Goal: Find specific page/section: Locate a particular part of the current website

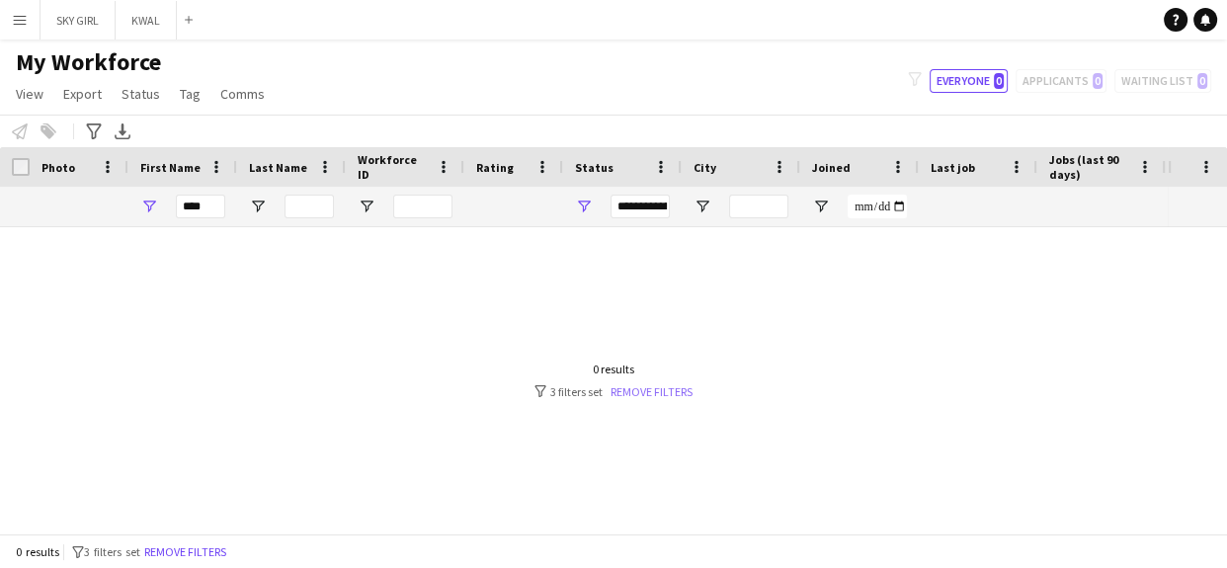
type input "****"
click at [633, 384] on link "Remove filters" at bounding box center [652, 391] width 82 height 15
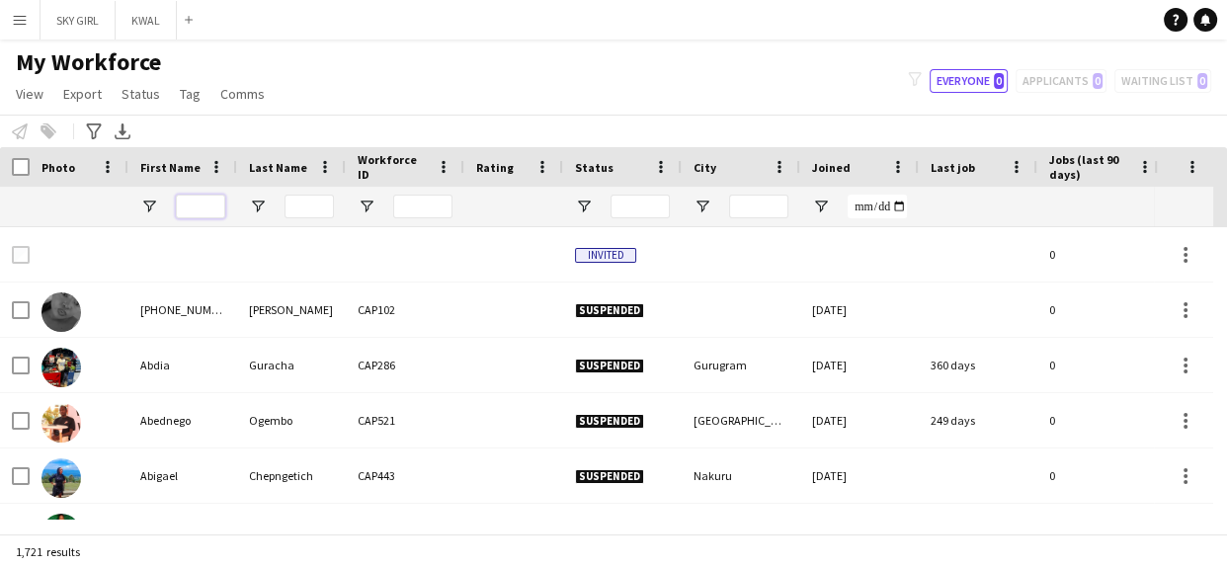
click at [195, 203] on input "First Name Filter Input" at bounding box center [200, 207] width 49 height 24
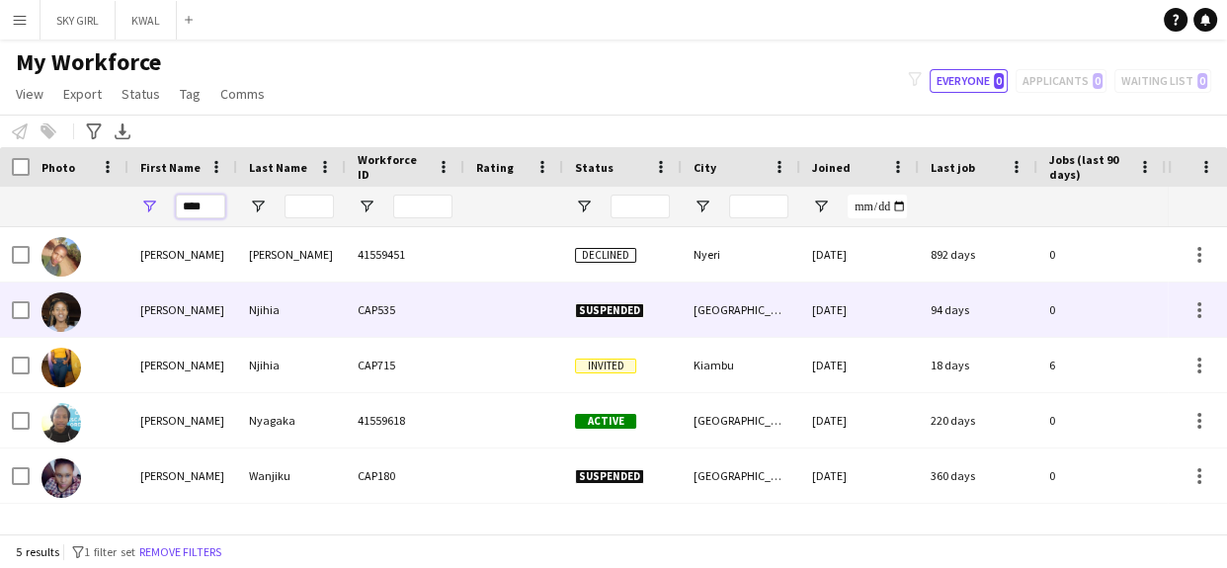
type input "****"
click at [304, 313] on div "Njihia" at bounding box center [291, 310] width 109 height 54
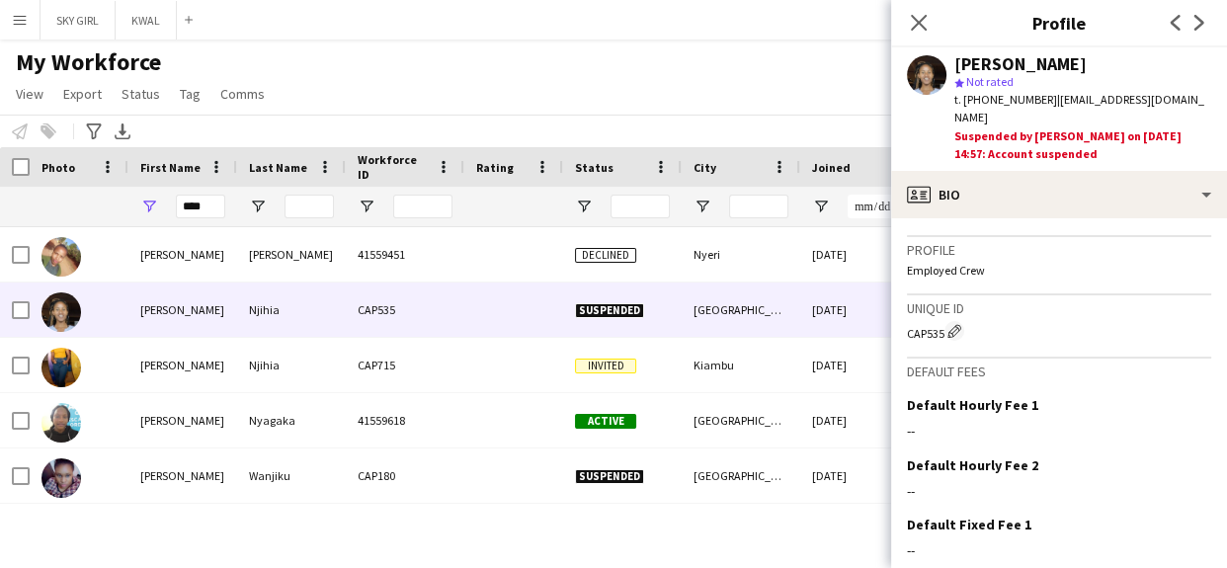
scroll to position [810, 0]
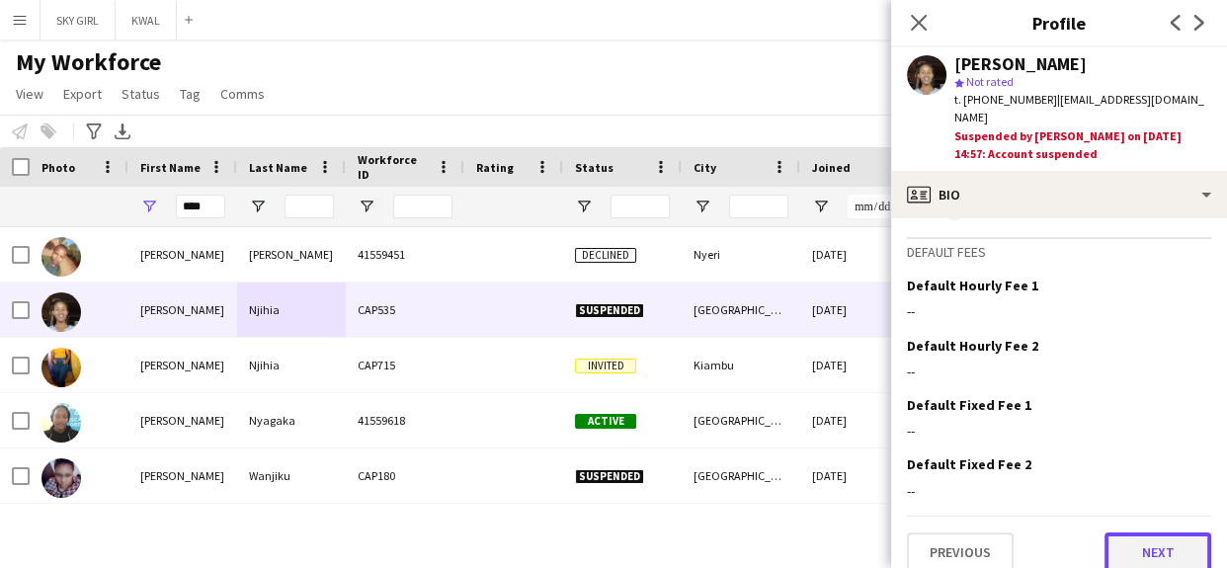
click at [1114, 533] on button "Next" at bounding box center [1158, 553] width 107 height 40
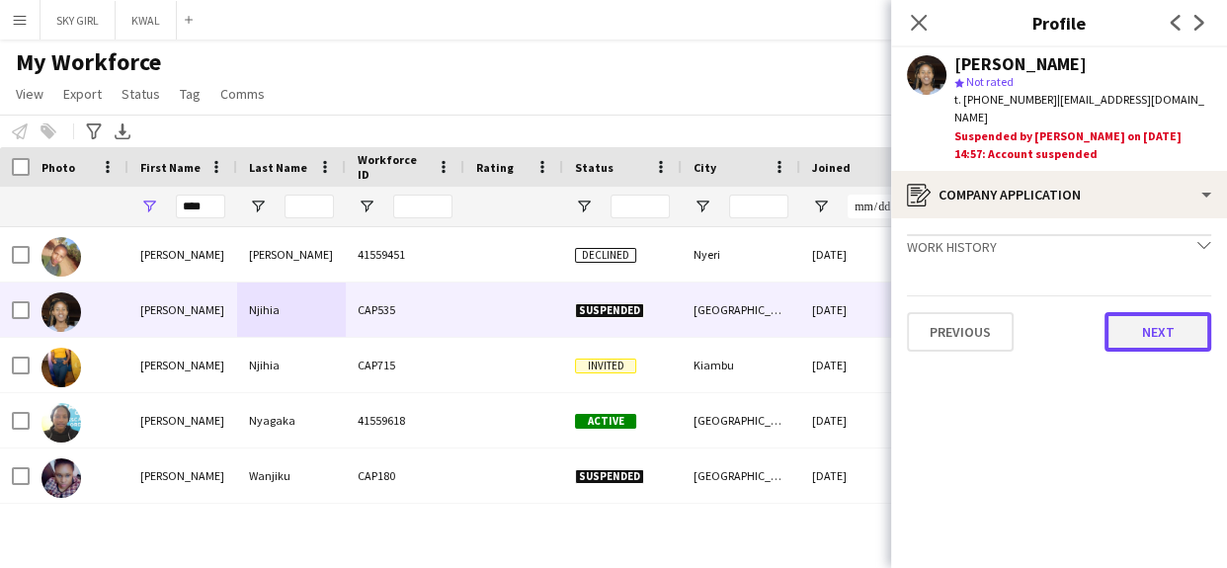
click at [1133, 326] on button "Next" at bounding box center [1158, 332] width 107 height 40
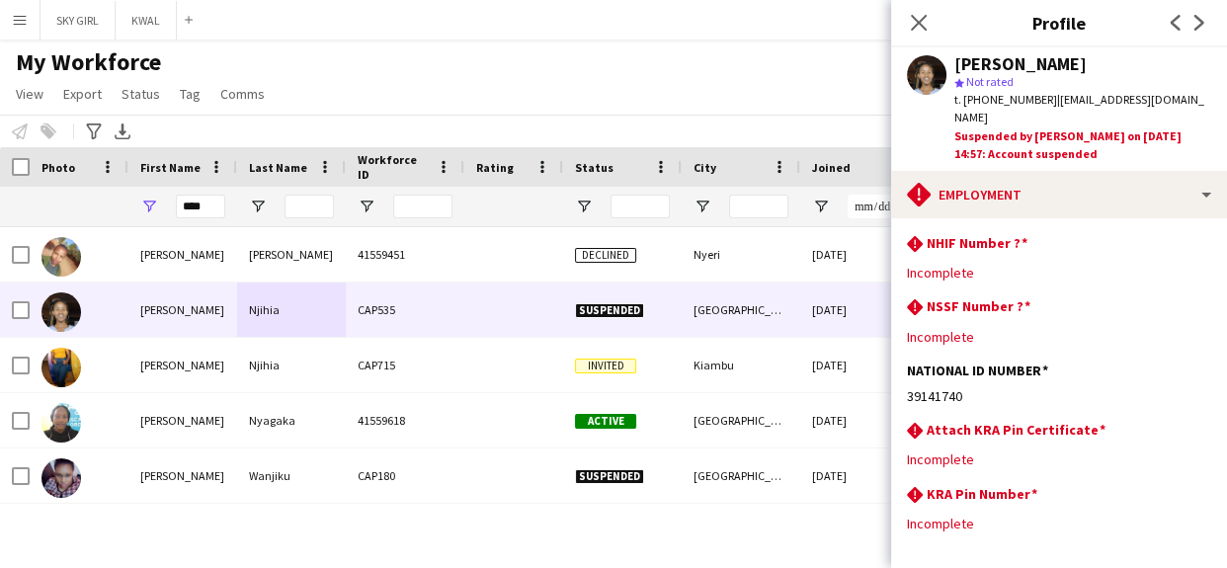
scroll to position [74, 0]
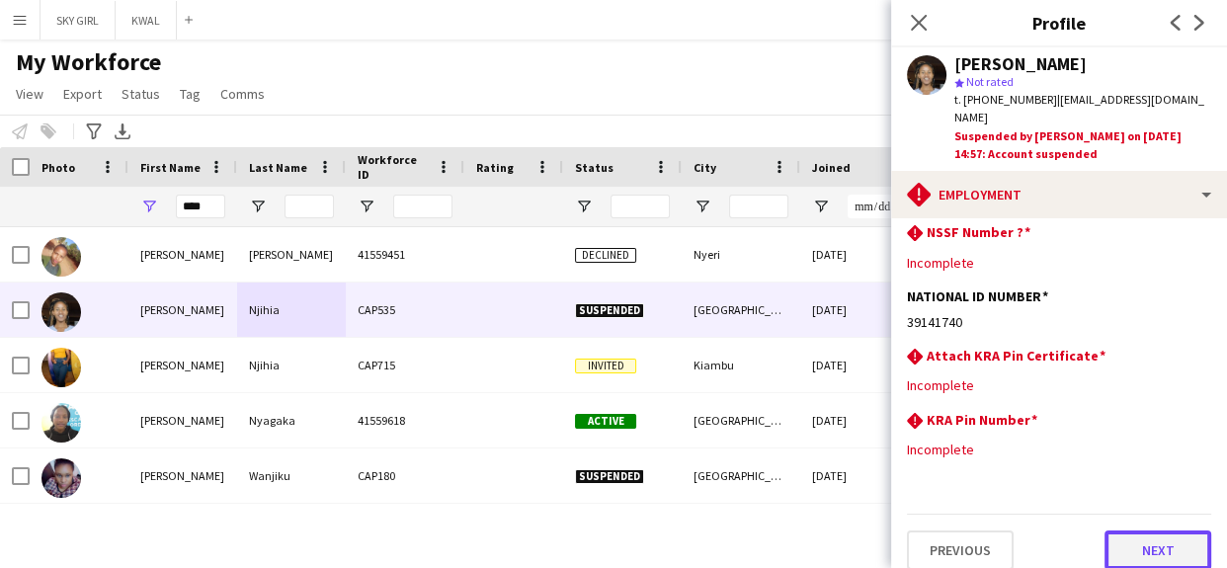
click at [1116, 531] on button "Next" at bounding box center [1158, 551] width 107 height 40
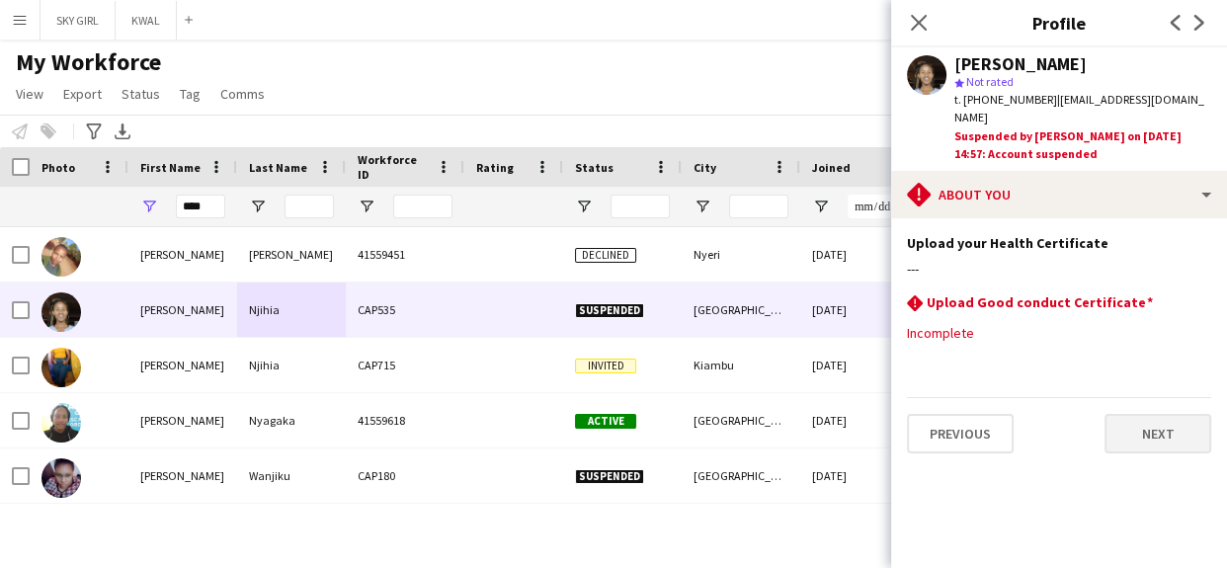
scroll to position [0, 0]
click at [1124, 414] on button "Next" at bounding box center [1158, 434] width 107 height 40
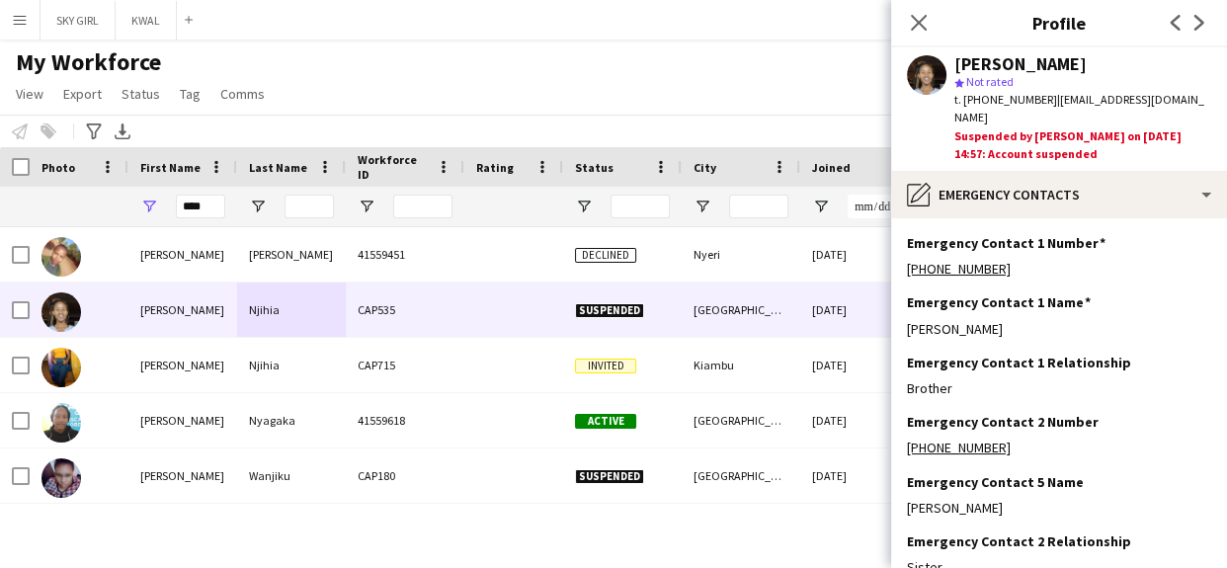
scroll to position [117, 0]
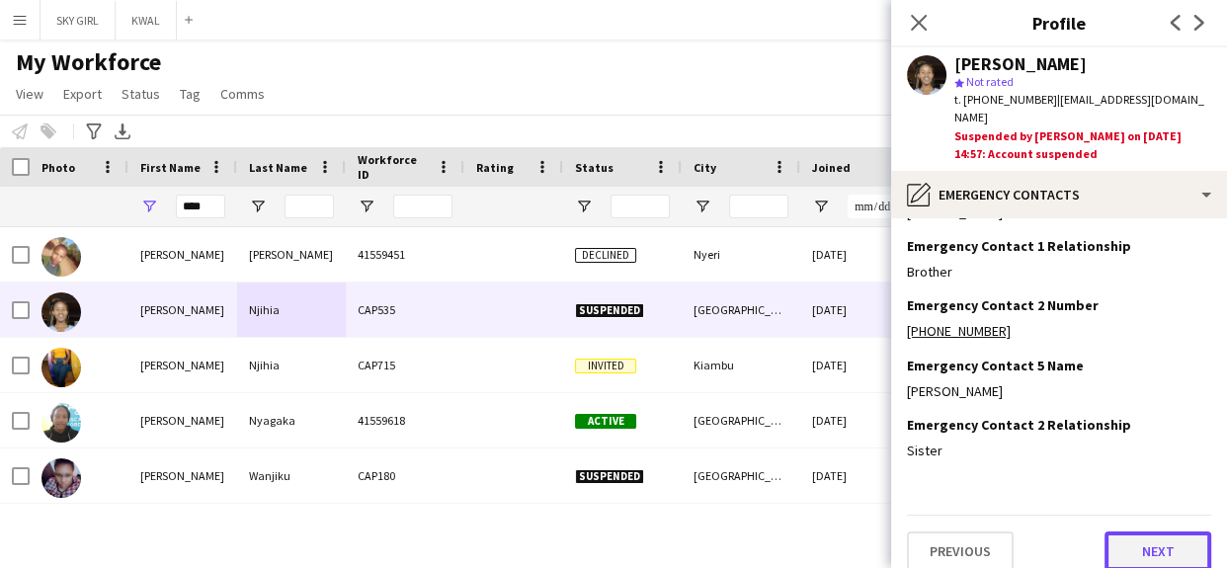
click at [1107, 532] on button "Next" at bounding box center [1158, 552] width 107 height 40
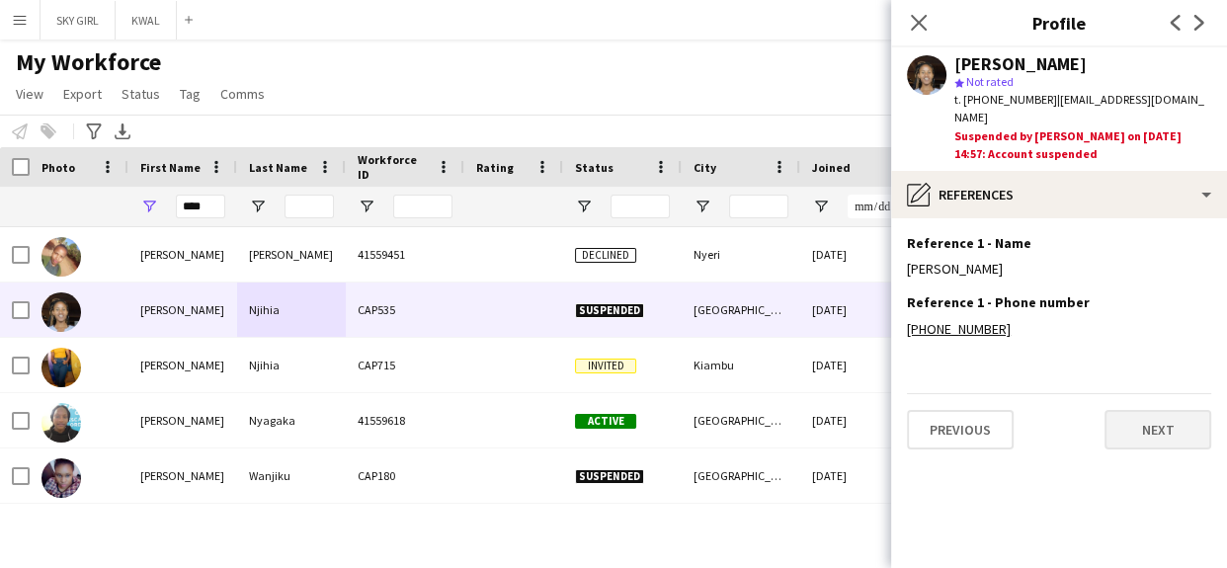
scroll to position [0, 0]
click at [1120, 410] on button "Next" at bounding box center [1158, 430] width 107 height 40
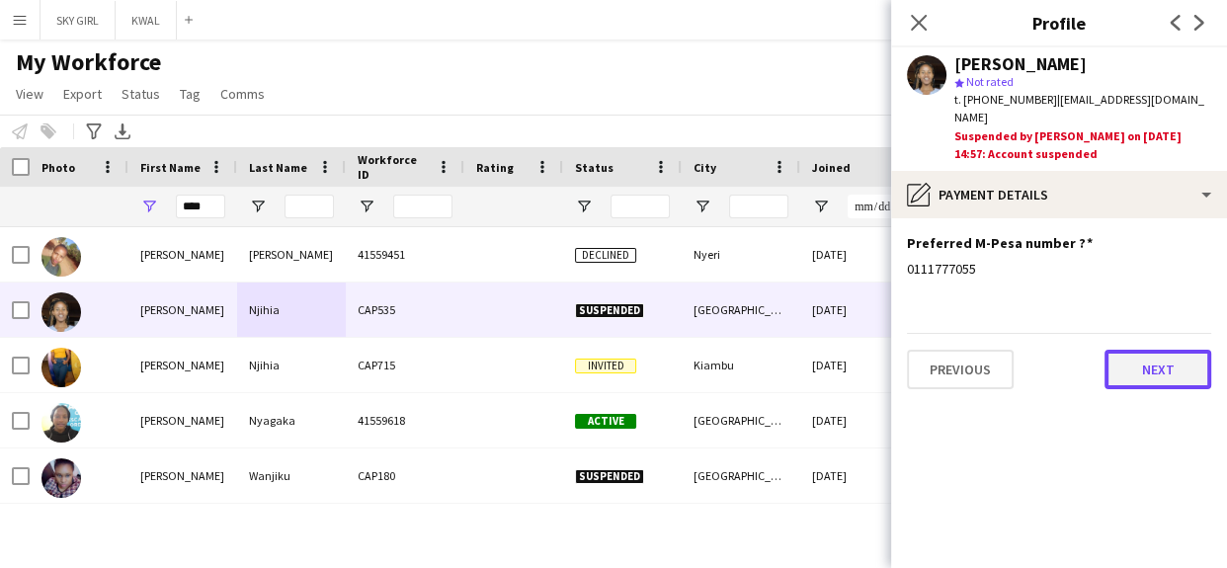
click at [1128, 354] on button "Next" at bounding box center [1158, 370] width 107 height 40
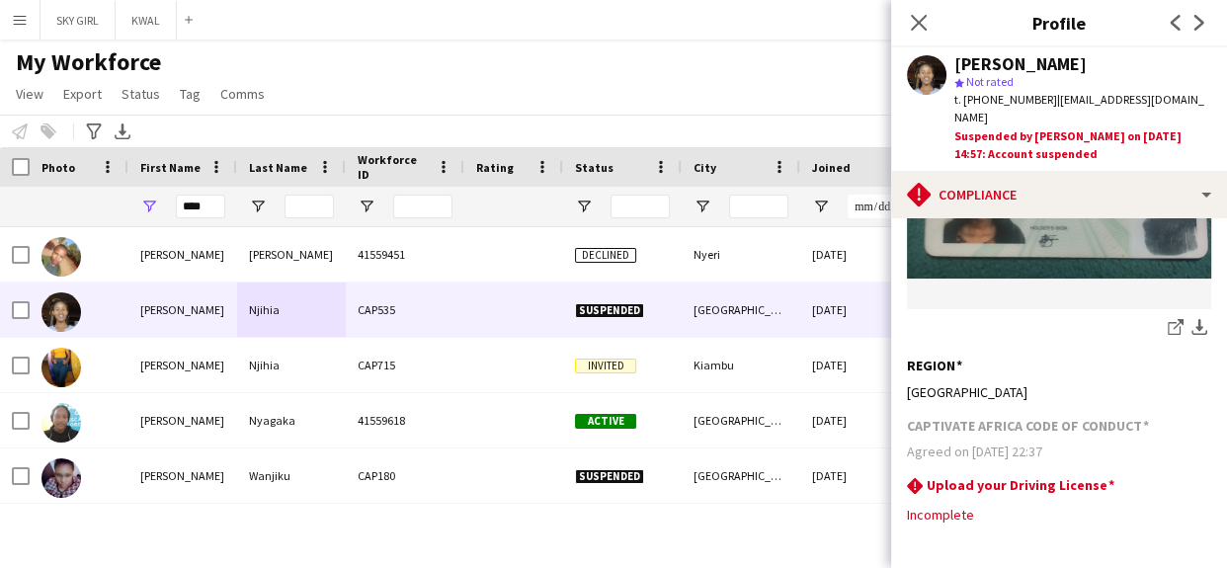
scroll to position [642, 0]
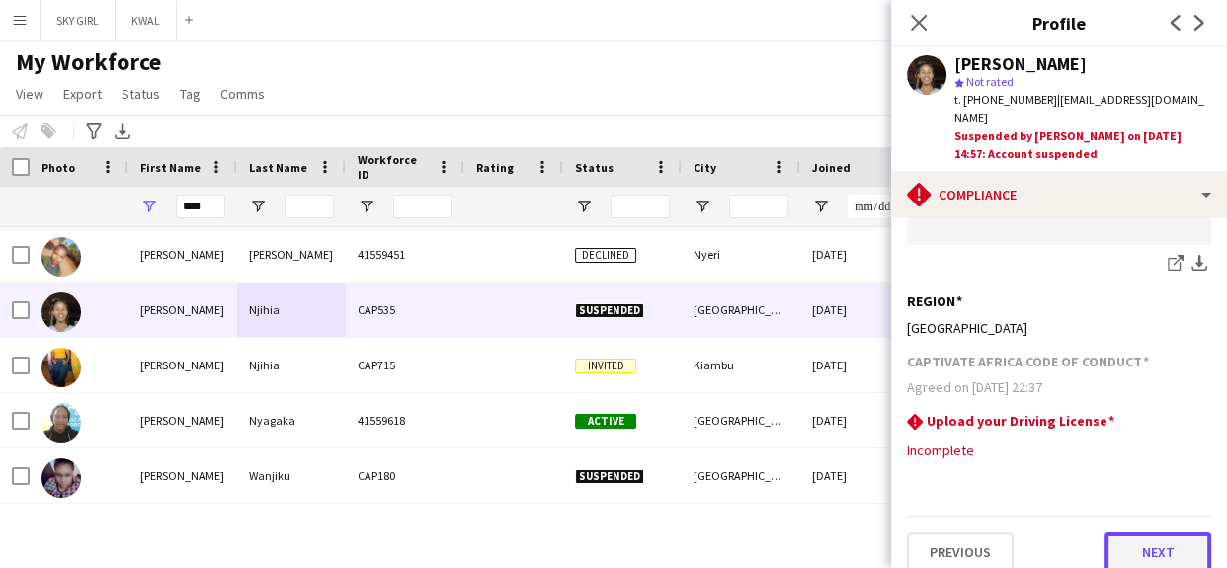
click at [1115, 533] on button "Next" at bounding box center [1158, 553] width 107 height 40
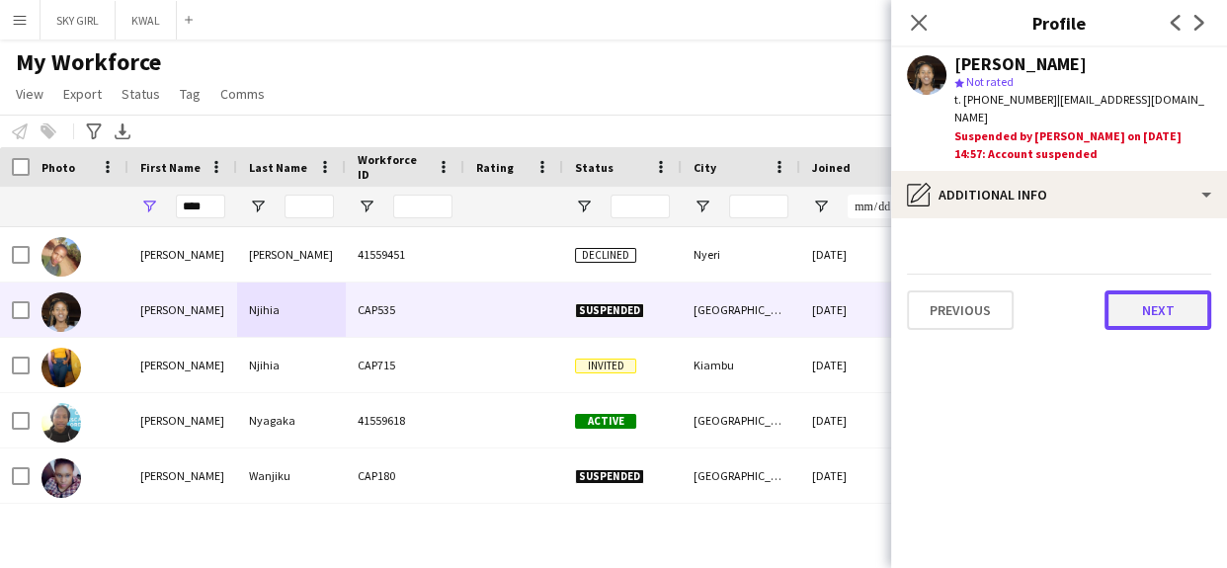
click at [1126, 294] on button "Next" at bounding box center [1158, 310] width 107 height 40
click at [1125, 290] on button "Next" at bounding box center [1158, 310] width 107 height 40
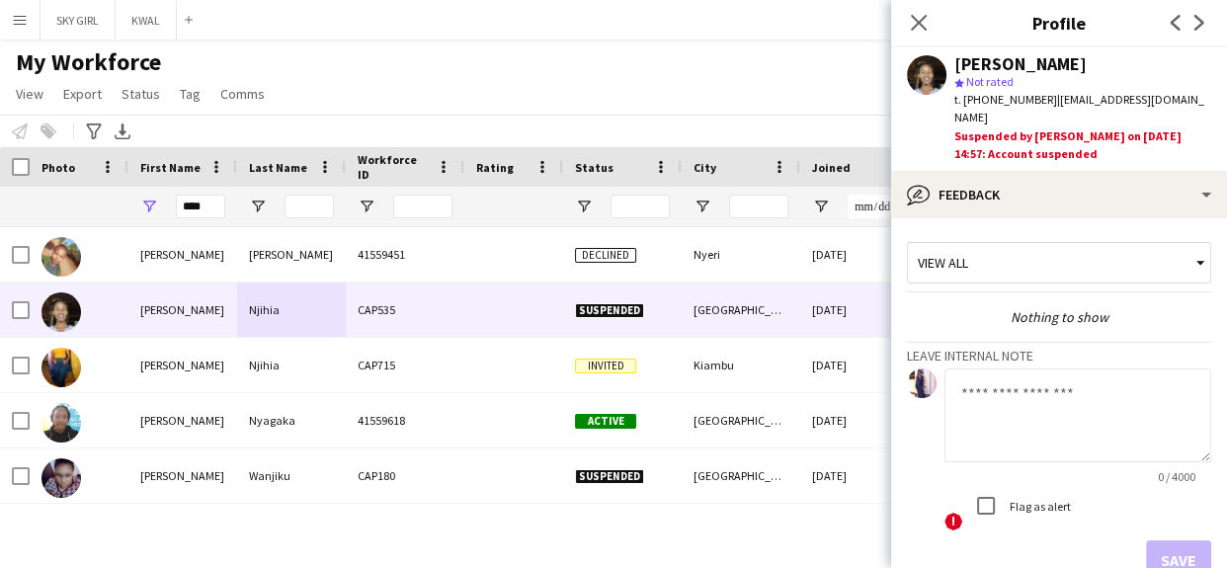
scroll to position [104, 0]
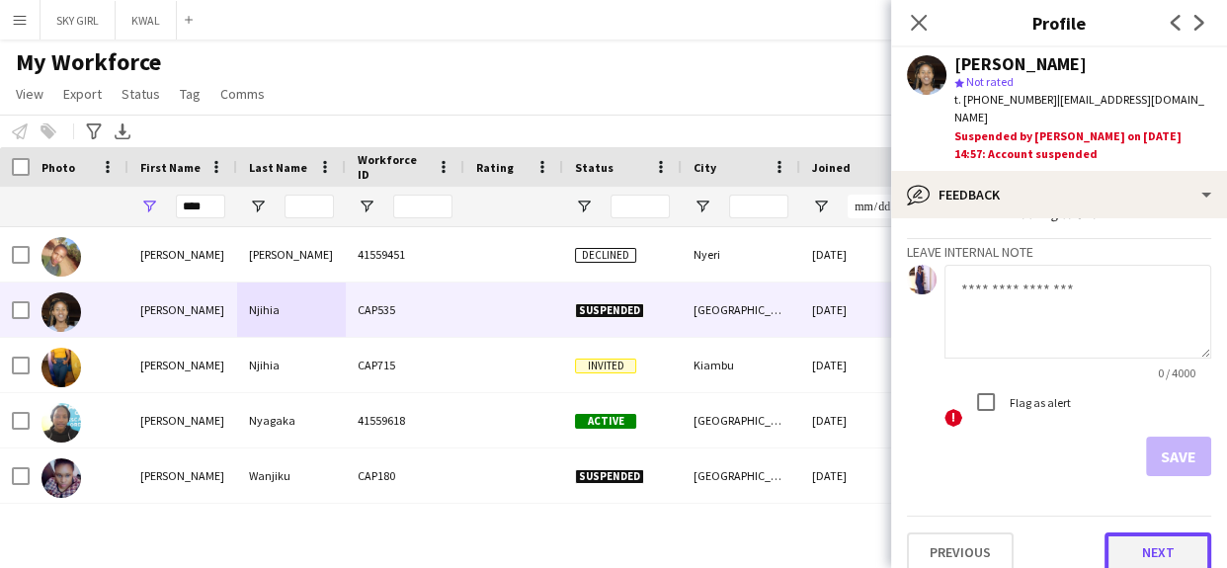
click at [1116, 533] on button "Next" at bounding box center [1158, 553] width 107 height 40
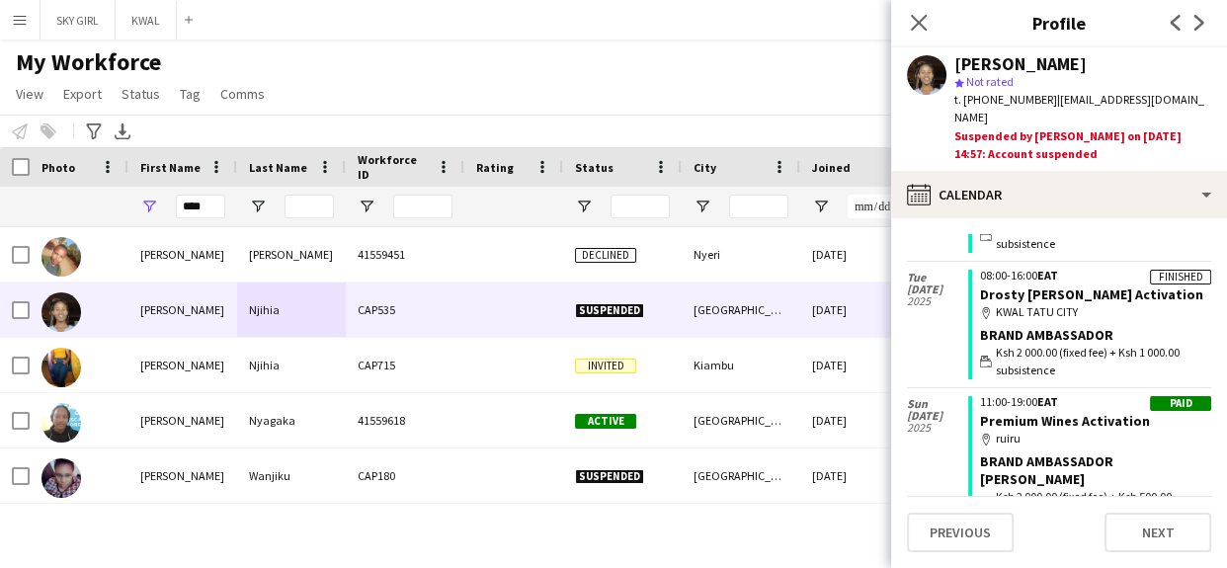
scroll to position [0, 0]
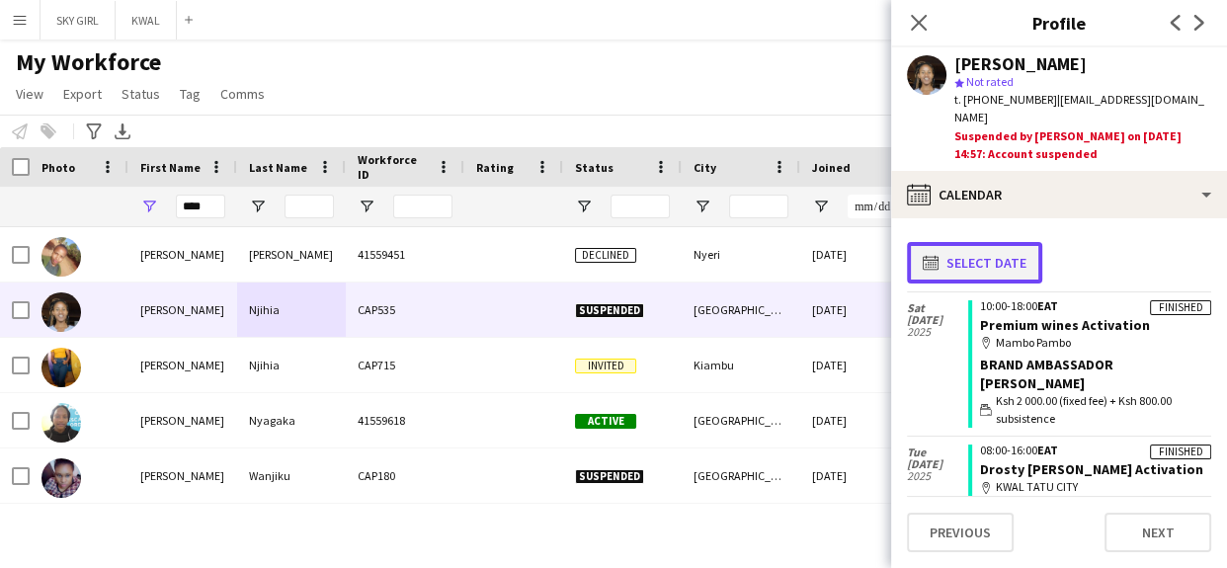
click at [938, 255] on app-icon "calendar-full" at bounding box center [935, 263] width 24 height 16
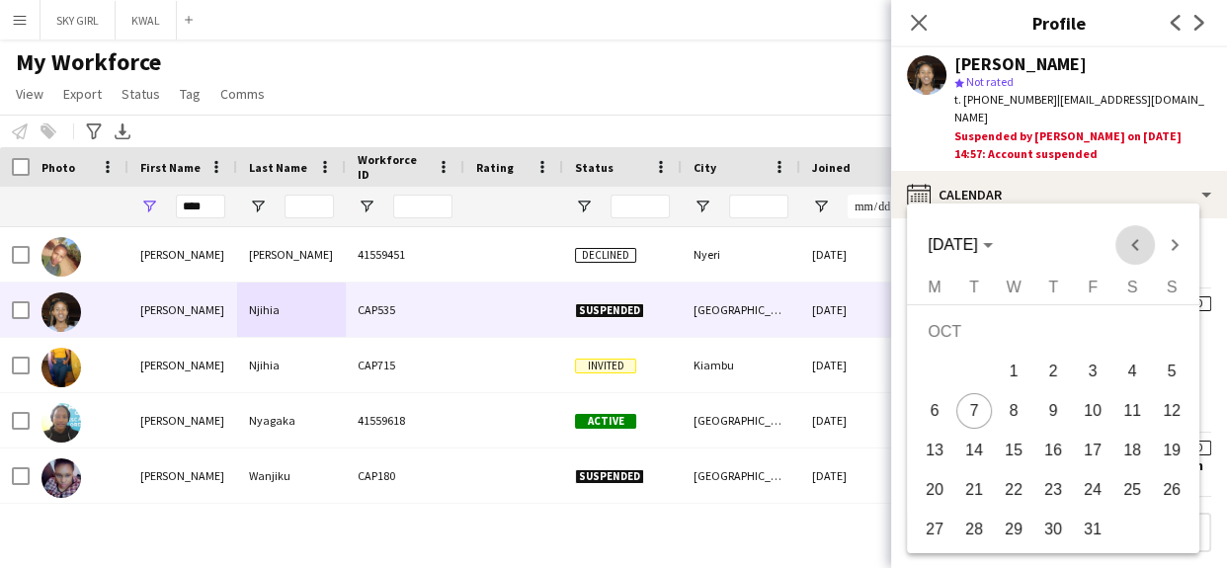
click at [1133, 239] on span "Previous month" at bounding box center [1135, 245] width 40 height 40
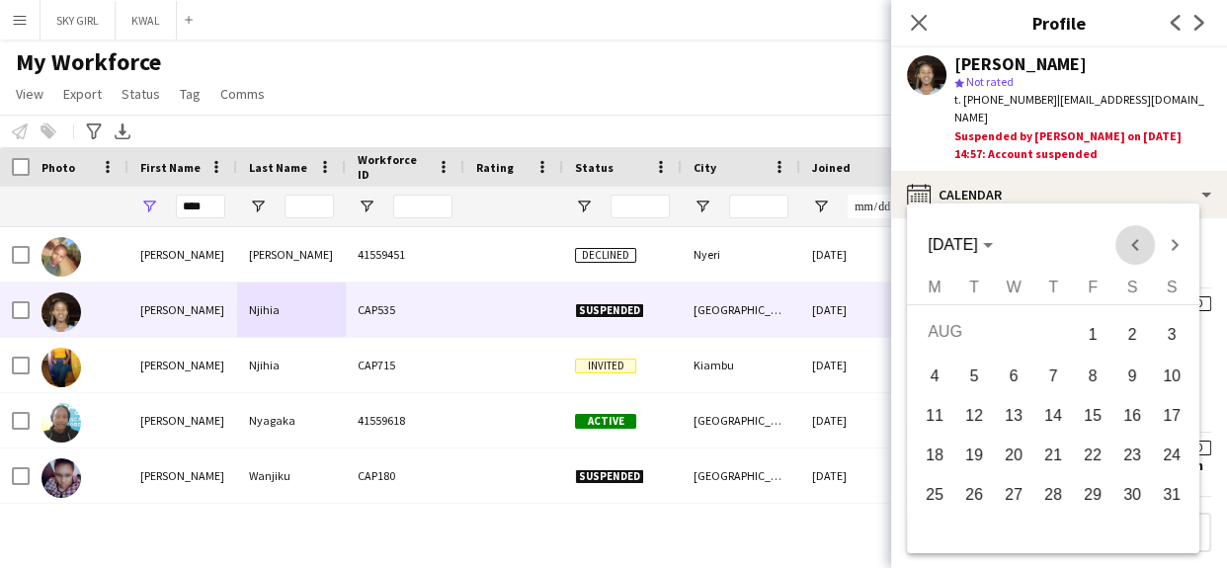
click at [1133, 239] on span "Previous month" at bounding box center [1135, 245] width 40 height 40
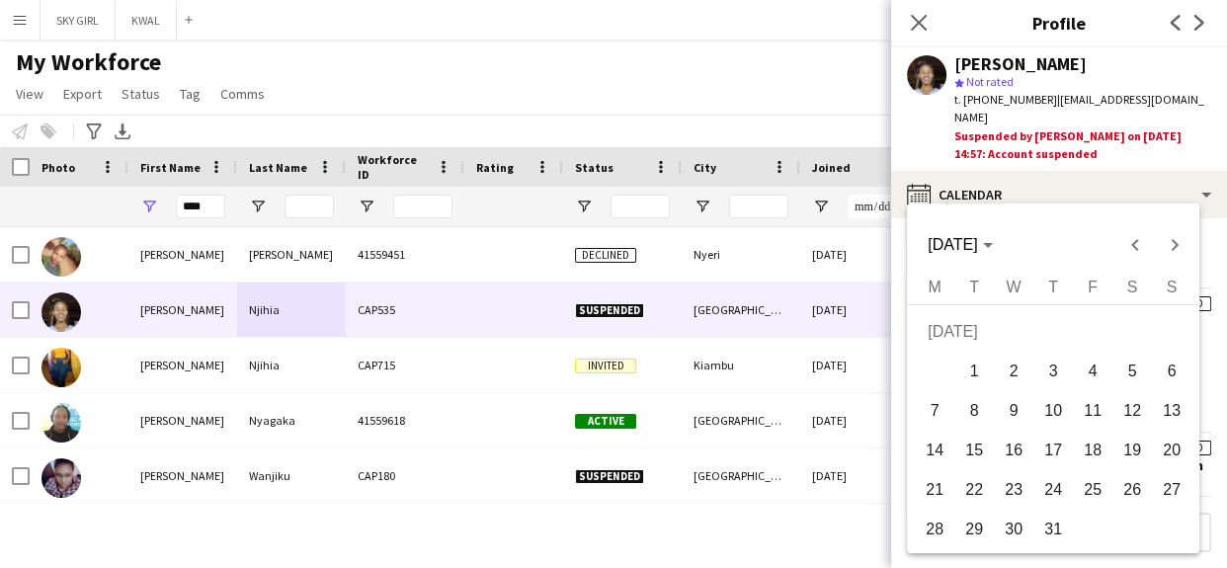
click at [1138, 479] on span "26" at bounding box center [1133, 490] width 36 height 36
